Goal: Navigation & Orientation: Find specific page/section

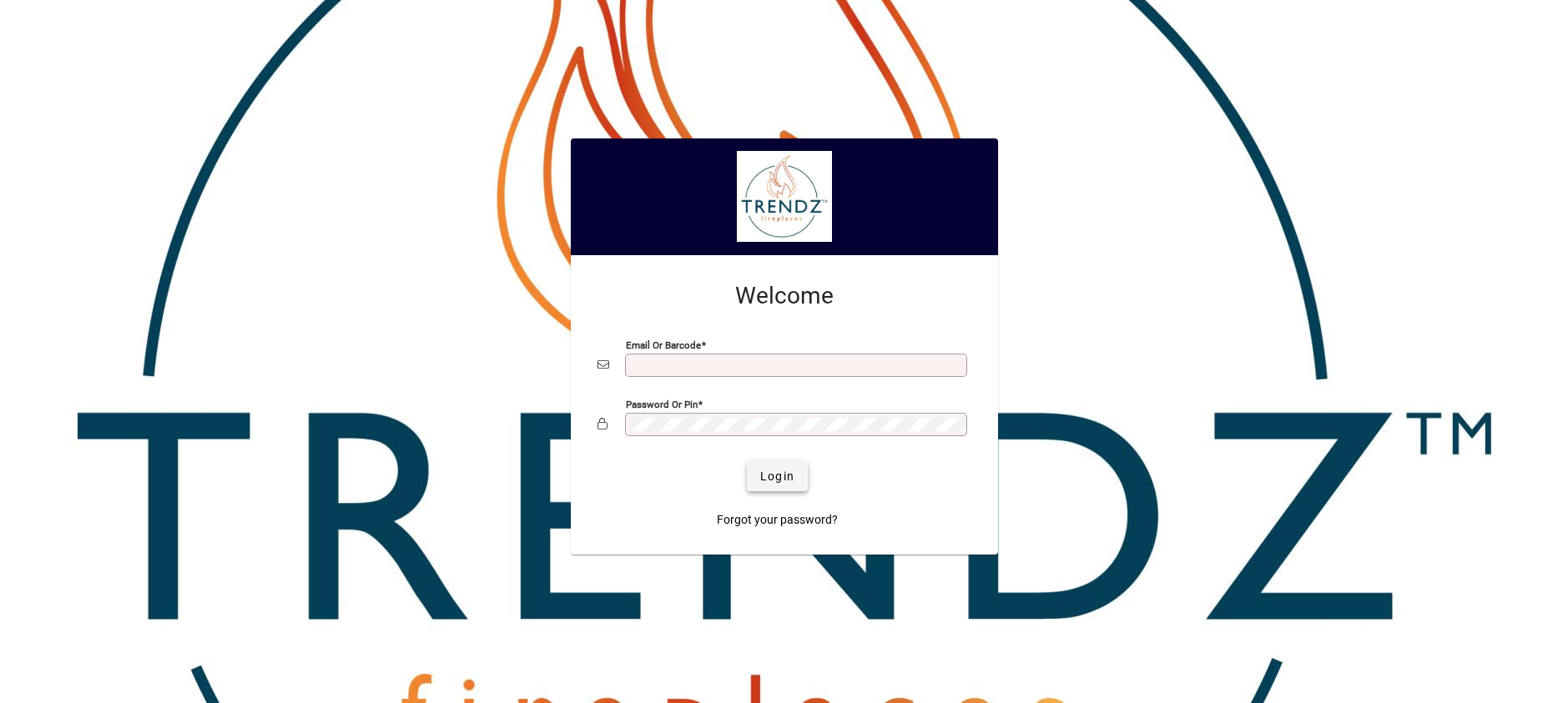
type input "**********"
click at [782, 468] on span "Login" at bounding box center [777, 476] width 35 height 17
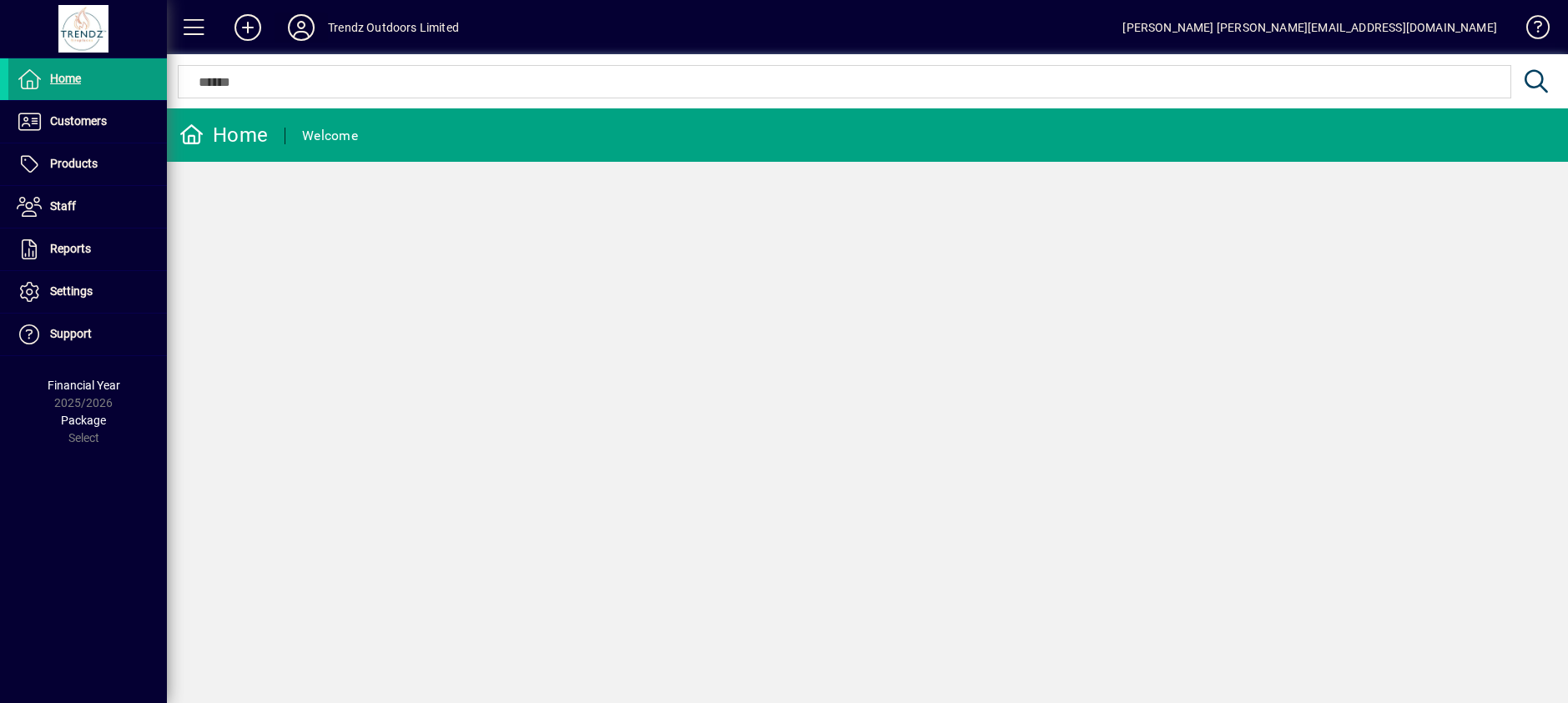
click at [306, 27] on icon at bounding box center [301, 27] width 34 height 26
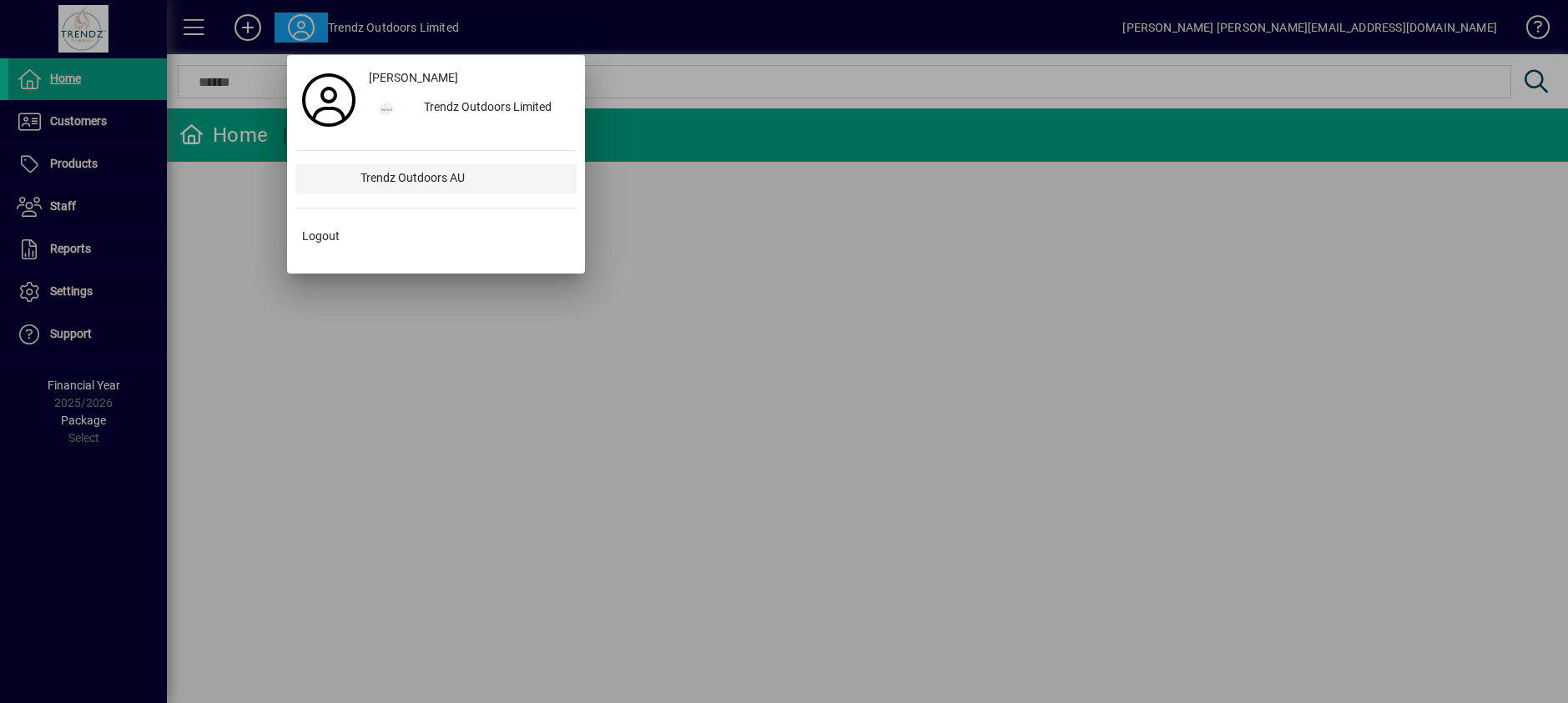
click at [367, 189] on div "Trendz Outdoors AU" at bounding box center [462, 179] width 230 height 30
